Goal: Find specific page/section: Find specific page/section

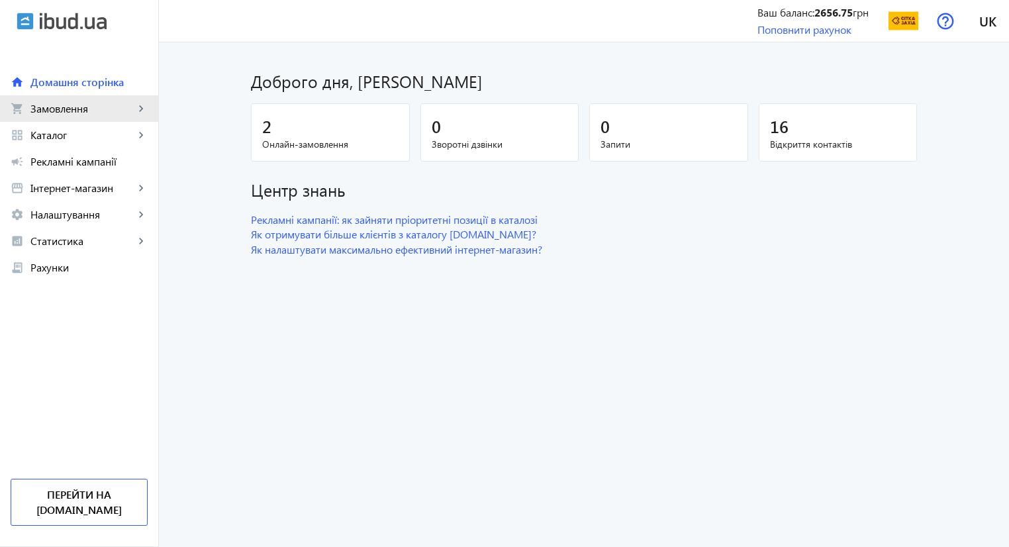
click at [124, 109] on span "Замовлення" at bounding box center [82, 108] width 104 height 13
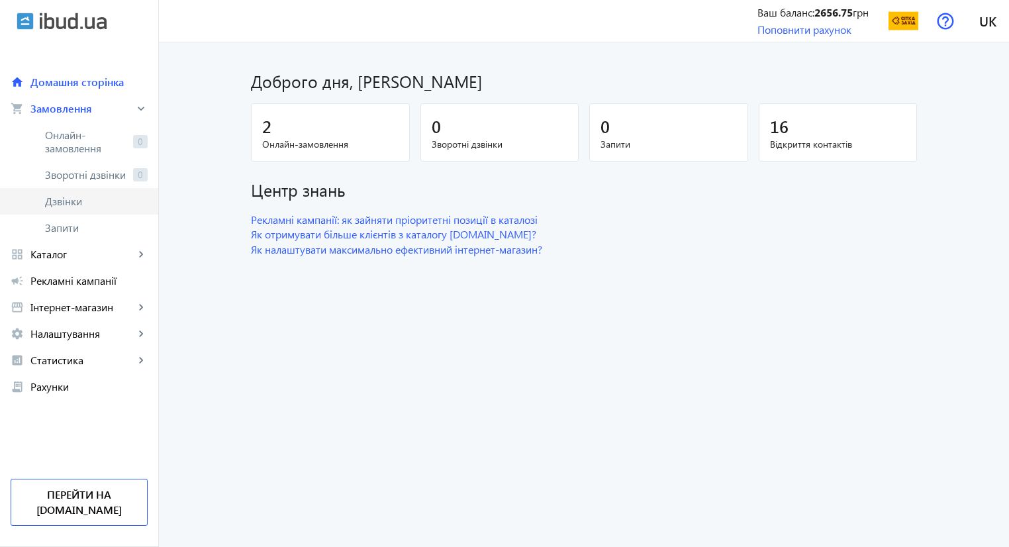
drag, startPoint x: 80, startPoint y: 213, endPoint x: 52, endPoint y: 198, distance: 32.0
click at [52, 198] on span "Дзвінки" at bounding box center [96, 201] width 103 height 13
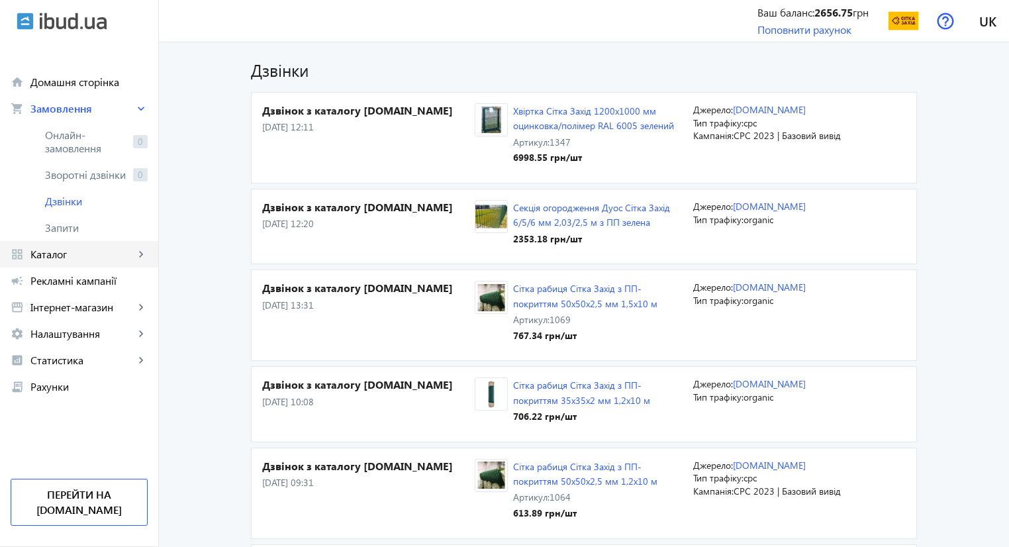
click at [73, 259] on span "Каталог" at bounding box center [82, 254] width 104 height 13
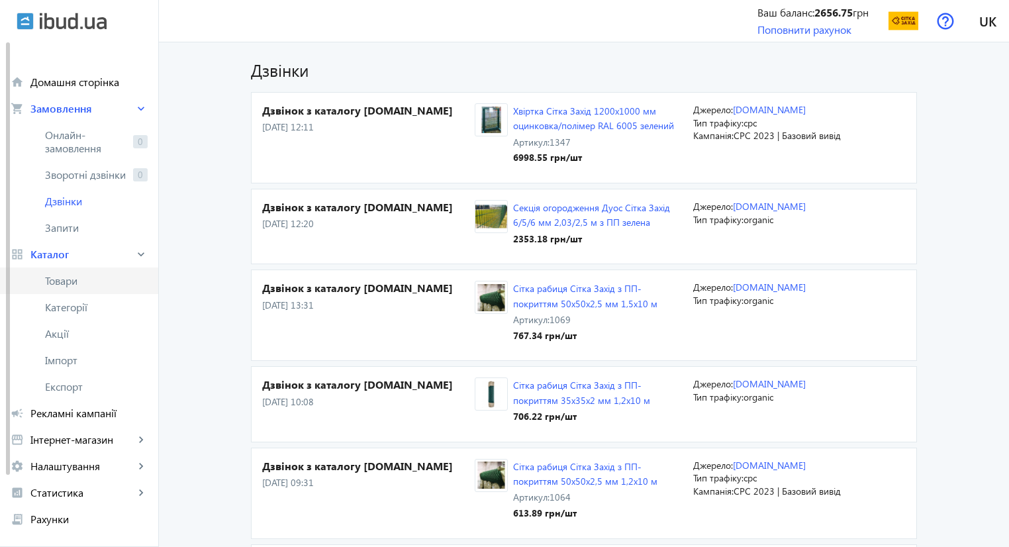
drag, startPoint x: 69, startPoint y: 279, endPoint x: 52, endPoint y: 285, distance: 18.0
click at [52, 285] on span "Товари" at bounding box center [96, 280] width 103 height 13
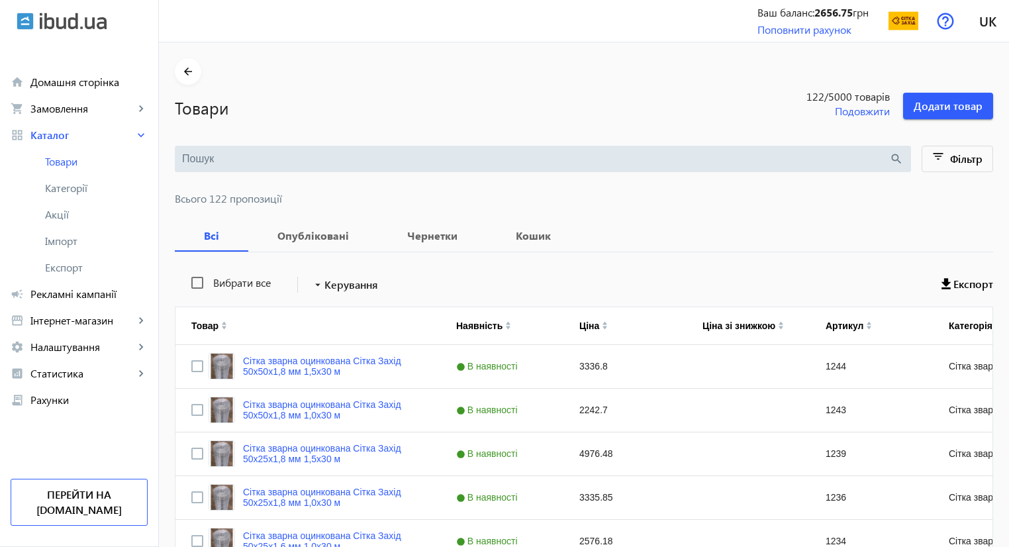
click at [264, 158] on input "search" at bounding box center [535, 159] width 707 height 15
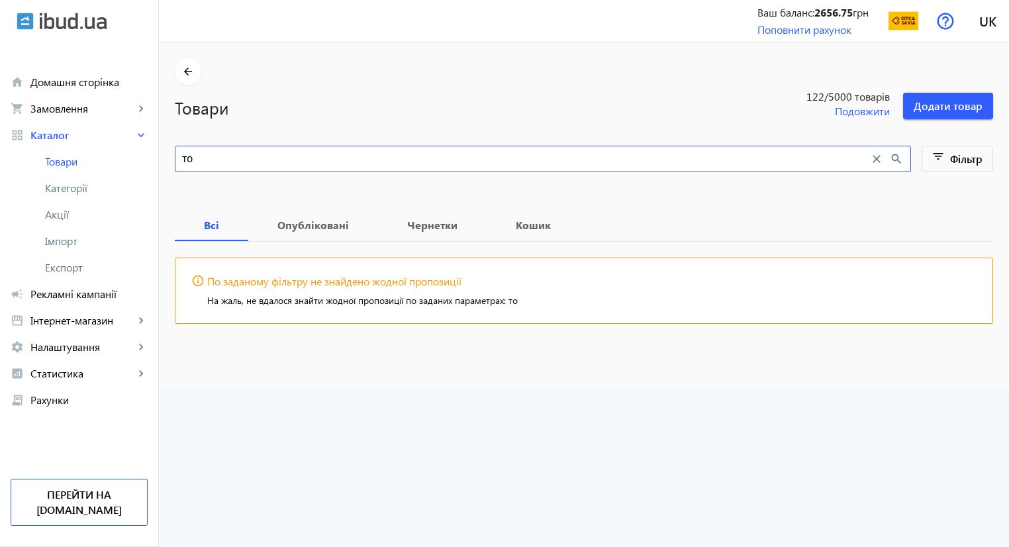
type input "т"
type input "р"
type input "Рабиця"
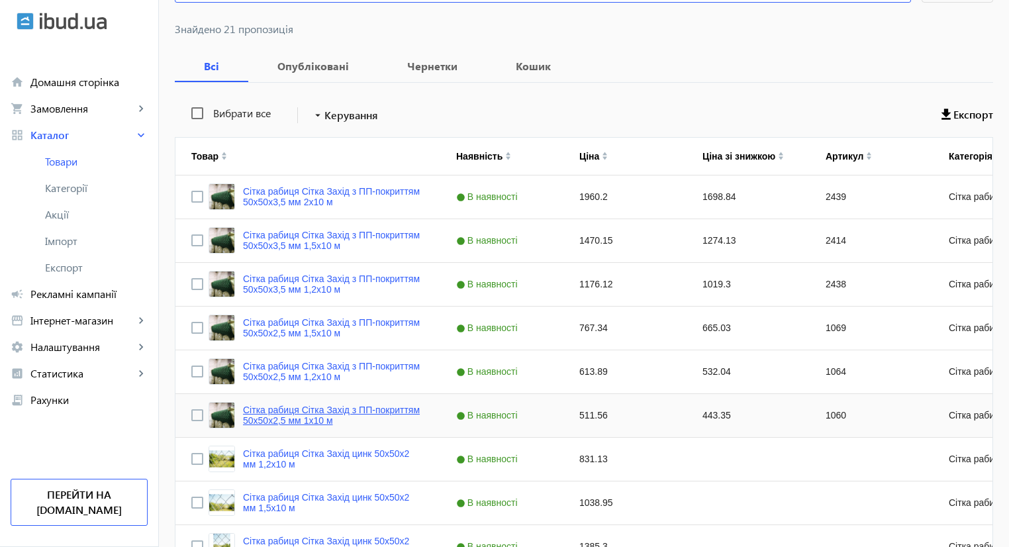
scroll to position [175, 0]
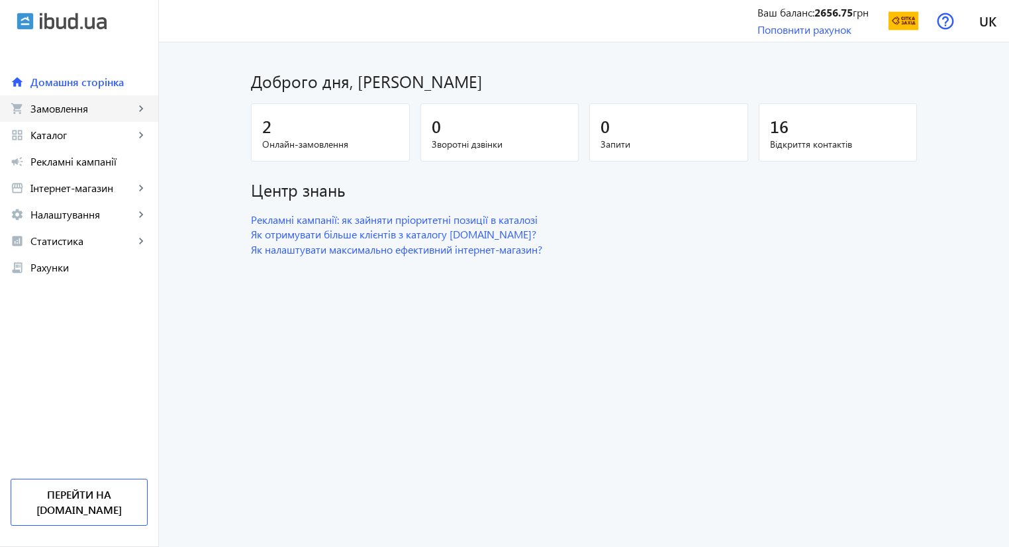
click at [99, 119] on link "shopping_cart Замовлення keyboard_arrow_right" at bounding box center [79, 108] width 158 height 26
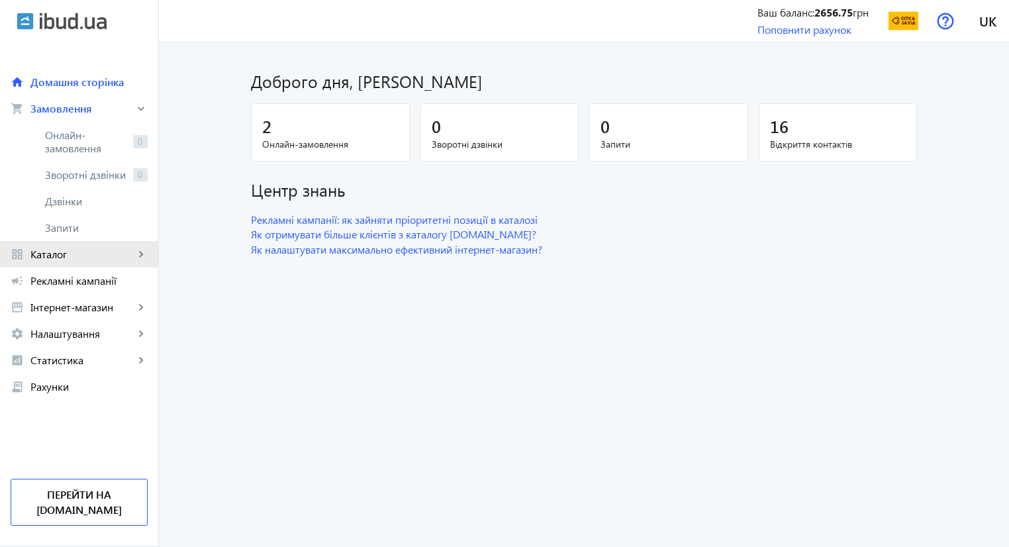
click at [88, 264] on link "grid_view Каталог keyboard_arrow_right" at bounding box center [79, 254] width 158 height 26
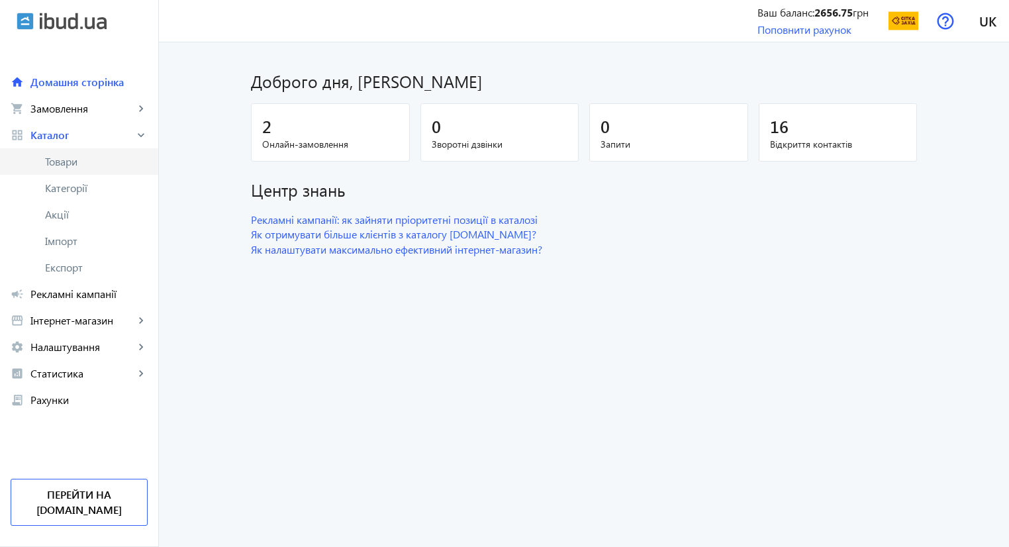
click at [64, 168] on span "Товари" at bounding box center [96, 161] width 103 height 13
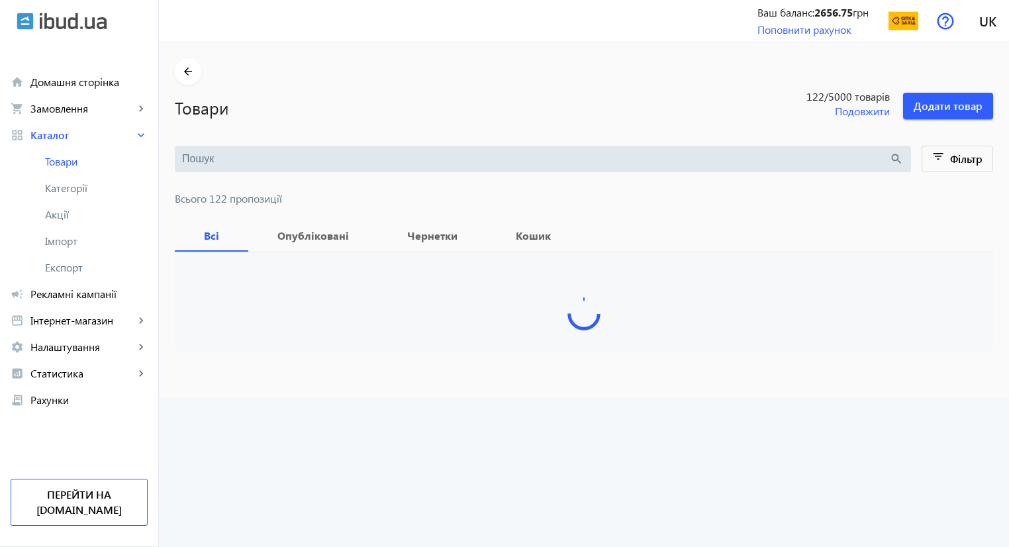
click at [252, 162] on input "search" at bounding box center [535, 159] width 707 height 15
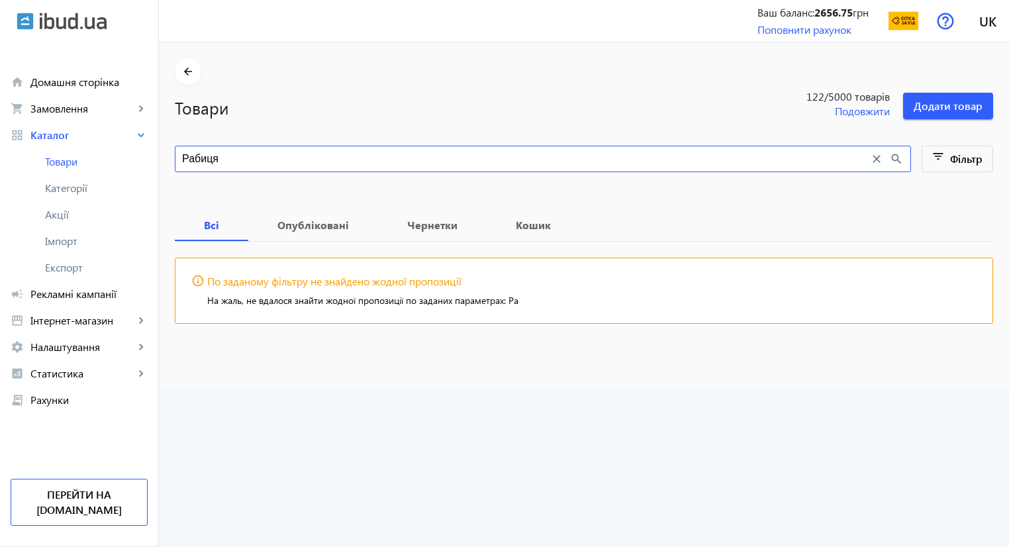
type input "Рабиця"
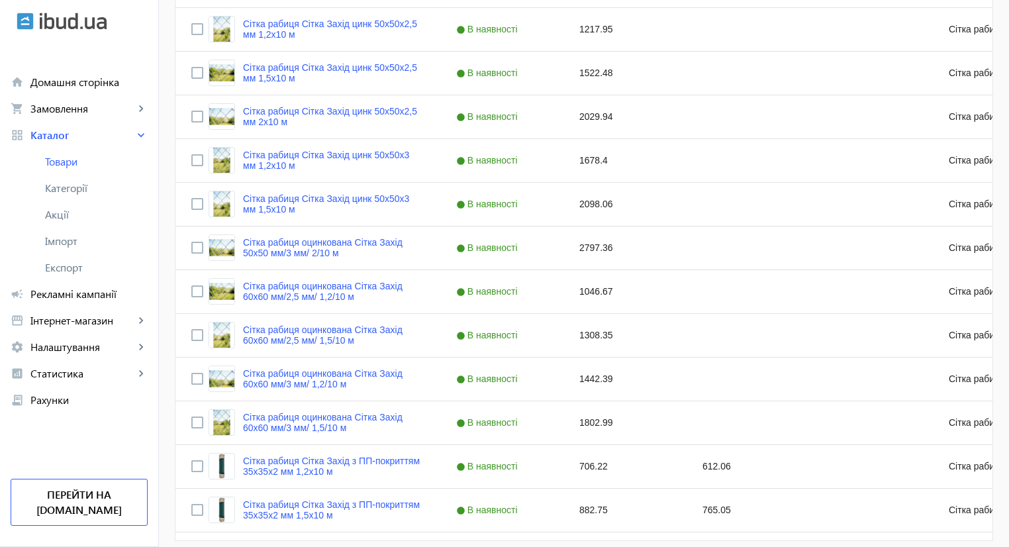
scroll to position [785, 0]
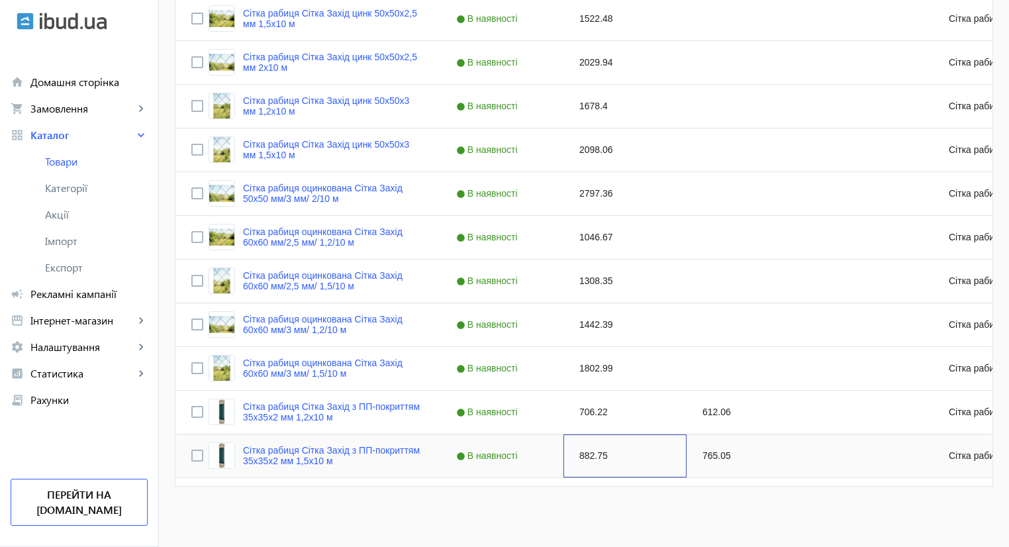
drag, startPoint x: 676, startPoint y: 454, endPoint x: 755, endPoint y: 460, distance: 79.0
click at [755, 460] on div "Сітка рабиця Сітка Захід з ПП-покриттям 35х35х2 мм 1,5х10 м В наявності 882.75 …" at bounding box center [714, 456] width 1079 height 44
